Goal: Information Seeking & Learning: Find specific fact

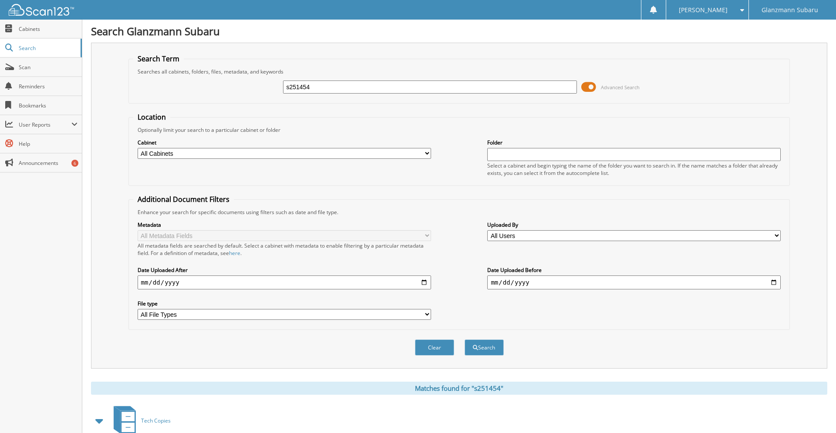
drag, startPoint x: 320, startPoint y: 89, endPoint x: 245, endPoint y: 92, distance: 74.9
click at [283, 92] on input "s251454" at bounding box center [429, 87] width 293 height 13
type input "[PERSON_NAME]"
click at [464, 340] on button "Search" at bounding box center [483, 348] width 39 height 16
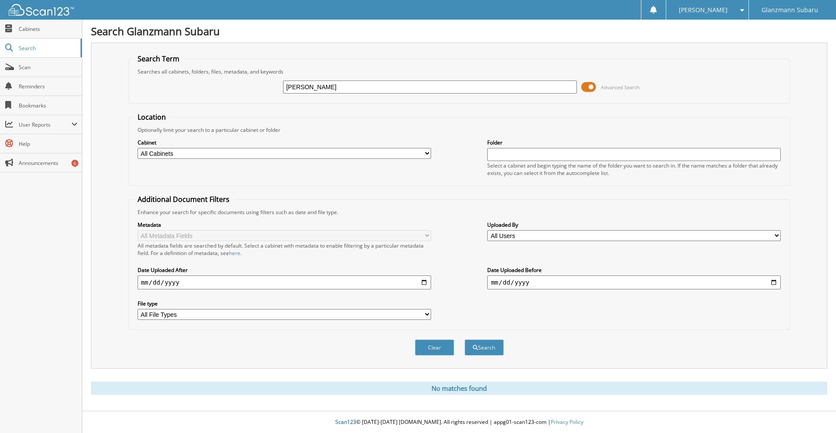
drag, startPoint x: 309, startPoint y: 84, endPoint x: 245, endPoint y: 92, distance: 63.7
click at [283, 91] on input "tammy herwig" at bounding box center [429, 87] width 293 height 13
type input "[PERSON_NAME]"
click at [464, 340] on button "Search" at bounding box center [483, 348] width 39 height 16
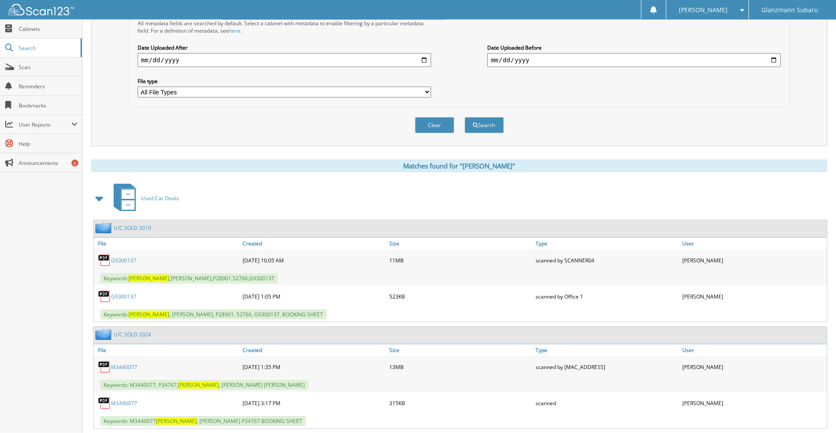
scroll to position [177, 0]
